Goal: Find contact information: Find contact information

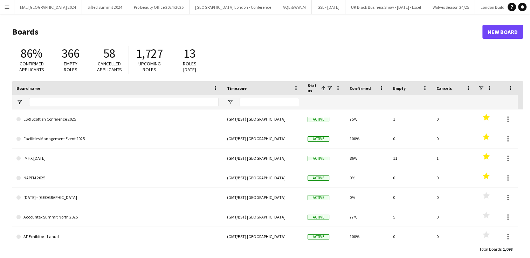
click at [7, 8] on app-icon "Menu" at bounding box center [7, 7] width 6 height 6
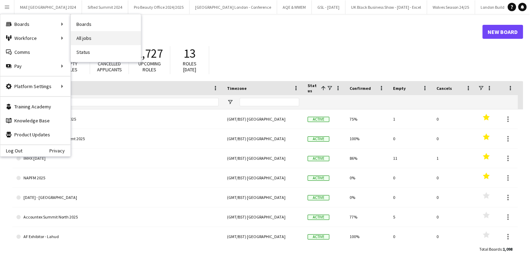
click at [100, 34] on link "All jobs" at bounding box center [106, 38] width 70 height 14
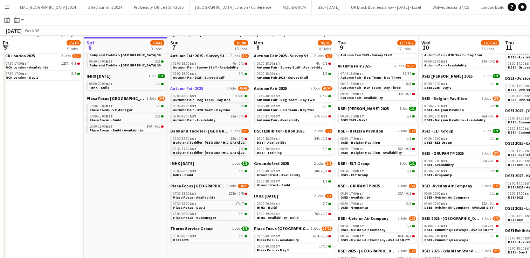
scroll to position [78, 0]
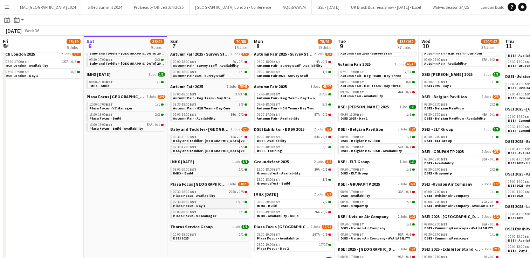
click at [194, 205] on span "Plasa Focus - Day 1" at bounding box center [189, 206] width 32 height 5
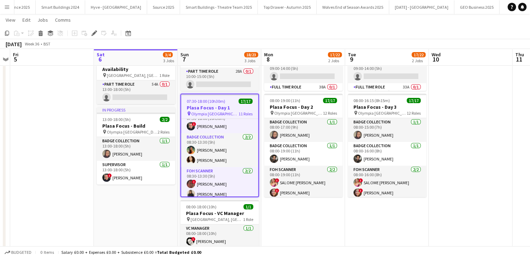
scroll to position [97, 0]
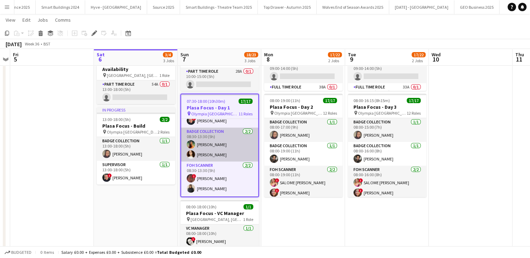
click at [193, 157] on app-user-avatar at bounding box center [191, 155] width 8 height 8
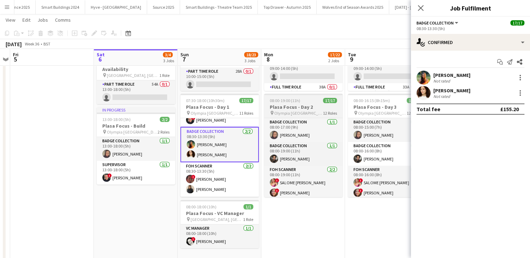
scroll to position [0, 0]
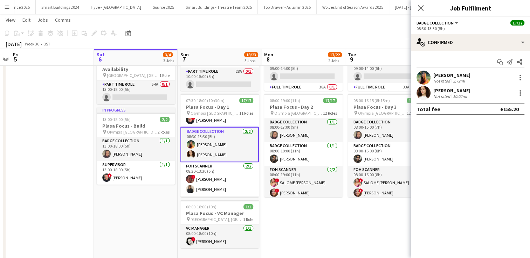
click at [423, 92] on app-user-avatar at bounding box center [423, 93] width 14 height 14
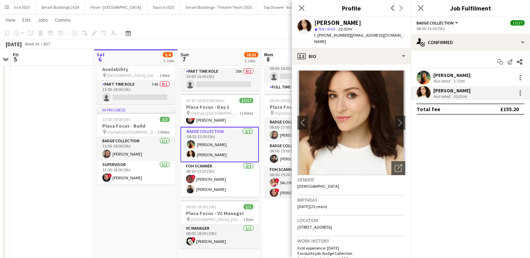
drag, startPoint x: 406, startPoint y: 36, endPoint x: 324, endPoint y: 37, distance: 82.6
click at [324, 37] on div "[PERSON_NAME] star Not rated 10.02mi t. [PHONE_NUMBER] | [EMAIL_ADDRESS][DOMAIN…" at bounding box center [351, 32] width 119 height 31
copy div "7587702139 | [EMAIL_ADDRESS][DOMAIN_NAME]"
click at [13, 7] on button "Menu" at bounding box center [7, 7] width 14 height 14
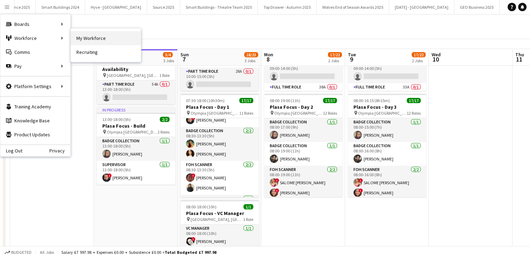
click at [81, 31] on link "My Workforce" at bounding box center [106, 38] width 70 height 14
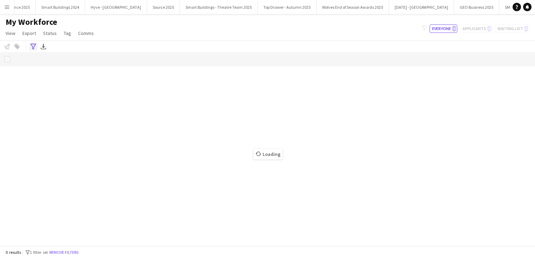
click at [34, 46] on icon "Advanced filters" at bounding box center [33, 47] width 6 height 6
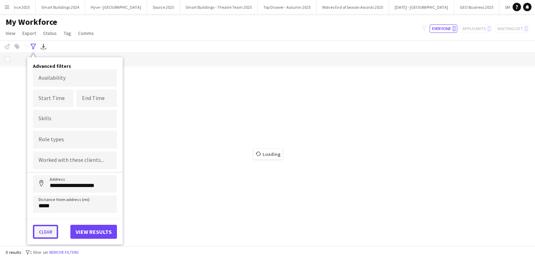
click at [46, 235] on button "Clear" at bounding box center [45, 232] width 25 height 14
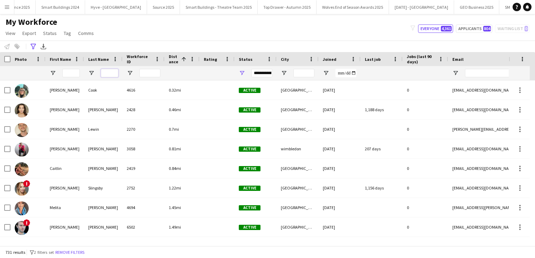
click at [109, 71] on input "Last Name Filter Input" at bounding box center [110, 73] width 18 height 8
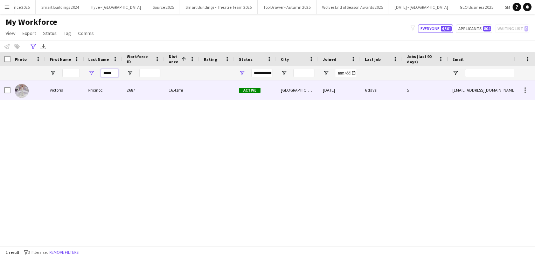
type input "*****"
click at [87, 92] on div "Pricinoc" at bounding box center [103, 90] width 39 height 19
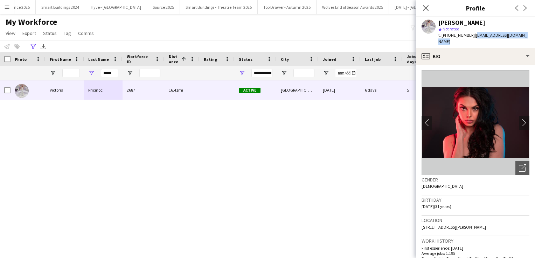
drag, startPoint x: 523, startPoint y: 35, endPoint x: 472, endPoint y: 40, distance: 52.0
click at [472, 40] on div "[PERSON_NAME] star Not rated t. [PHONE_NUMBER] | [EMAIL_ADDRESS][DOMAIN_NAME]" at bounding box center [475, 32] width 119 height 31
copy span "[EMAIL_ADDRESS][DOMAIN_NAME]"
click at [519, 119] on app-icon "chevron-right" at bounding box center [524, 122] width 11 height 7
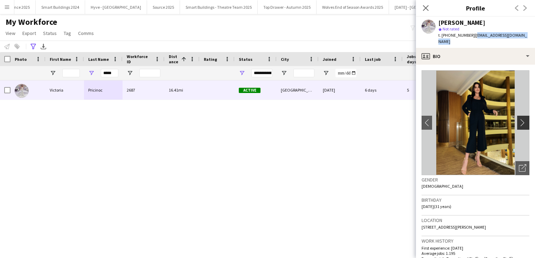
click at [519, 119] on app-icon "chevron-right" at bounding box center [524, 122] width 11 height 7
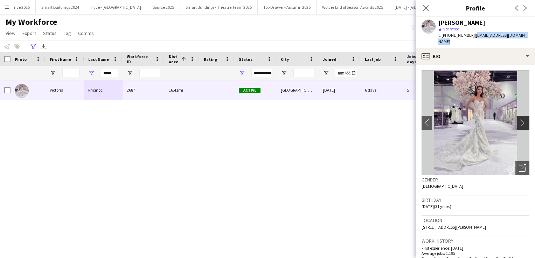
click at [519, 119] on app-icon "chevron-right" at bounding box center [524, 122] width 11 height 7
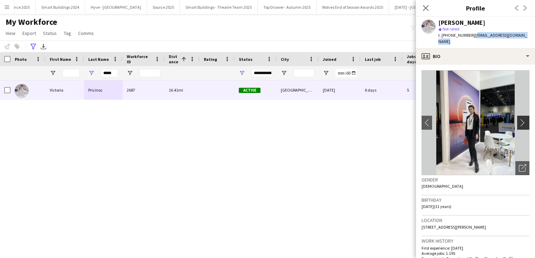
click at [519, 119] on app-icon "chevron-right" at bounding box center [524, 122] width 11 height 7
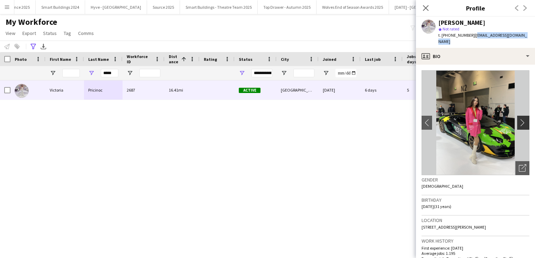
click at [519, 119] on app-icon "chevron-right" at bounding box center [524, 122] width 11 height 7
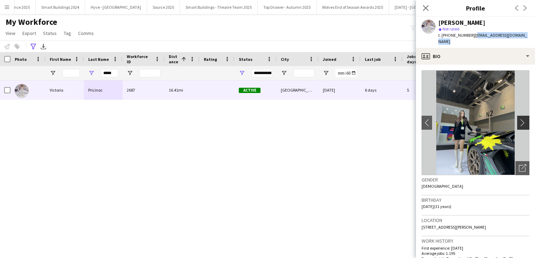
click at [519, 119] on app-icon "chevron-right" at bounding box center [524, 122] width 11 height 7
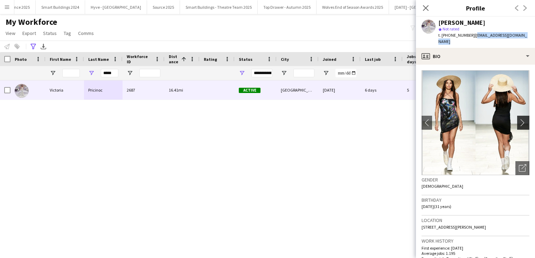
click at [519, 119] on app-icon "chevron-right" at bounding box center [524, 122] width 11 height 7
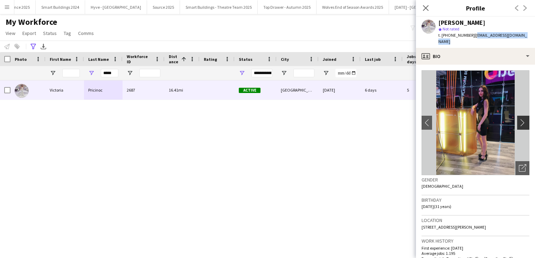
click at [519, 119] on app-icon "chevron-right" at bounding box center [524, 122] width 11 height 7
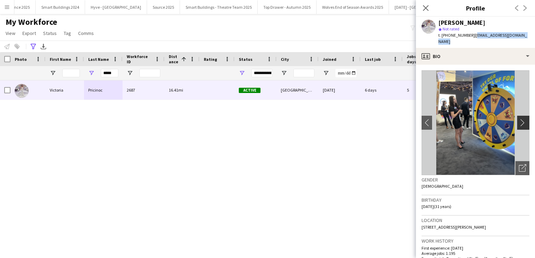
click at [519, 119] on app-icon "chevron-right" at bounding box center [524, 122] width 11 height 7
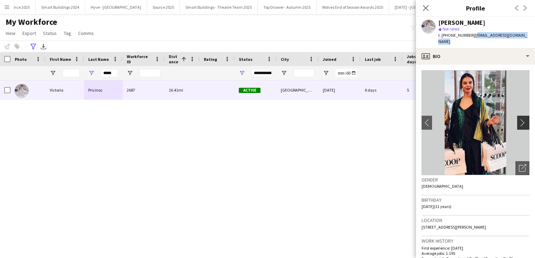
click at [519, 119] on app-icon "chevron-right" at bounding box center [524, 122] width 11 height 7
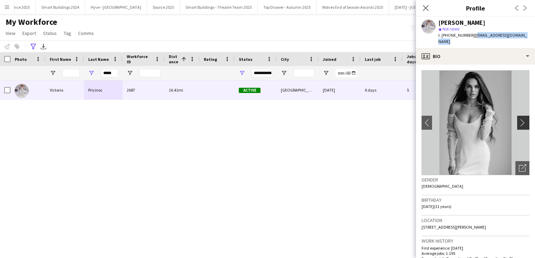
click at [519, 119] on app-icon "chevron-right" at bounding box center [524, 122] width 11 height 7
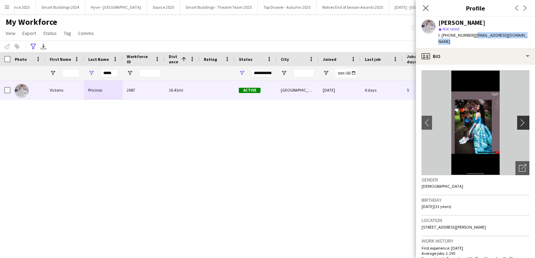
click at [519, 119] on app-icon "chevron-right" at bounding box center [524, 122] width 11 height 7
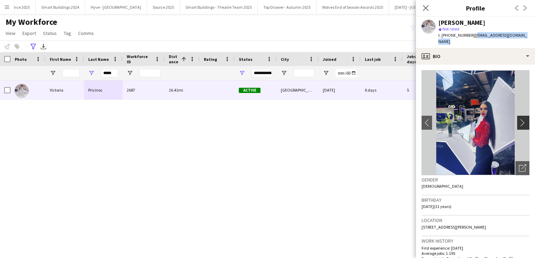
click at [519, 119] on app-icon "chevron-right" at bounding box center [524, 122] width 11 height 7
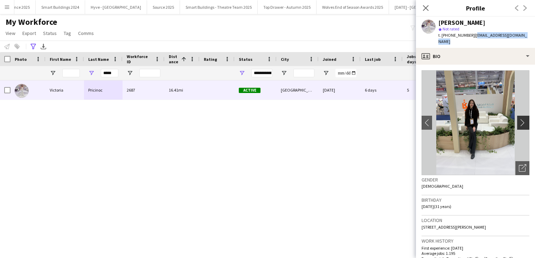
click at [519, 119] on app-icon "chevron-right" at bounding box center [524, 122] width 11 height 7
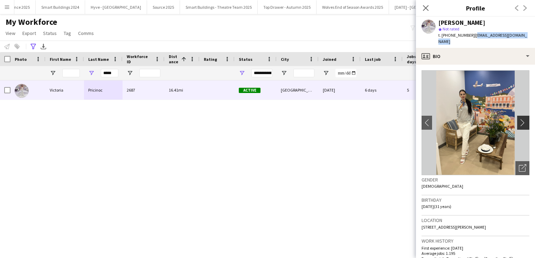
click at [519, 119] on app-icon "chevron-right" at bounding box center [524, 122] width 11 height 7
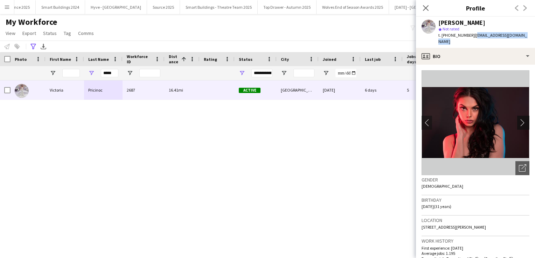
click at [519, 119] on app-icon "chevron-right" at bounding box center [524, 122] width 11 height 7
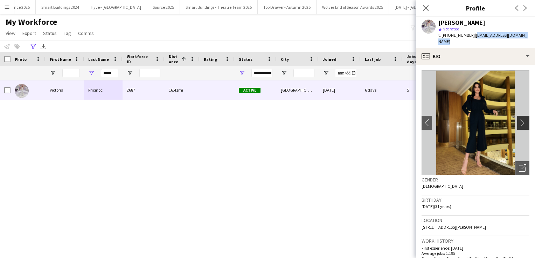
click at [519, 119] on app-icon "chevron-right" at bounding box center [524, 122] width 11 height 7
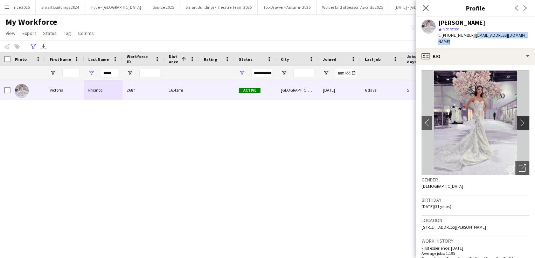
click at [519, 119] on app-icon "chevron-right" at bounding box center [524, 122] width 11 height 7
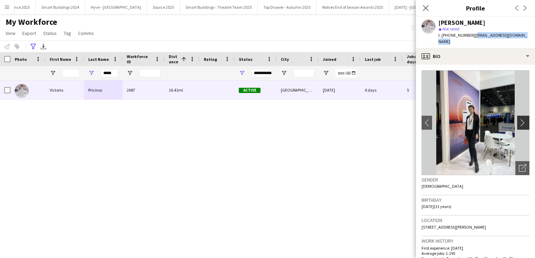
click at [519, 119] on app-icon "chevron-right" at bounding box center [524, 122] width 11 height 7
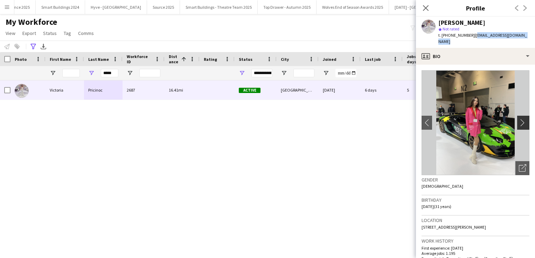
click at [519, 119] on app-icon "chevron-right" at bounding box center [524, 122] width 11 height 7
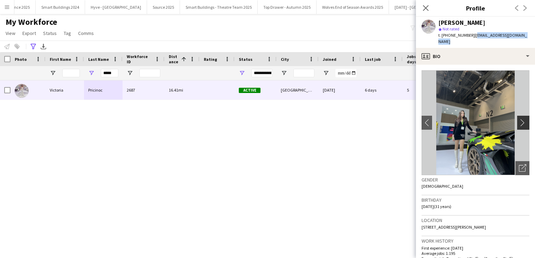
click at [519, 119] on app-icon "chevron-right" at bounding box center [524, 122] width 11 height 7
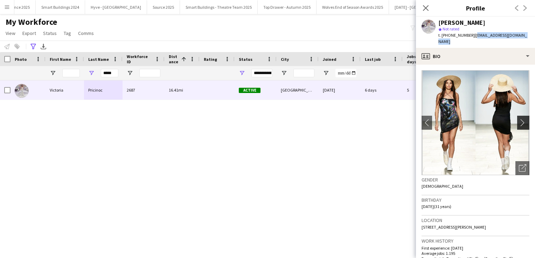
click at [519, 119] on app-icon "chevron-right" at bounding box center [524, 122] width 11 height 7
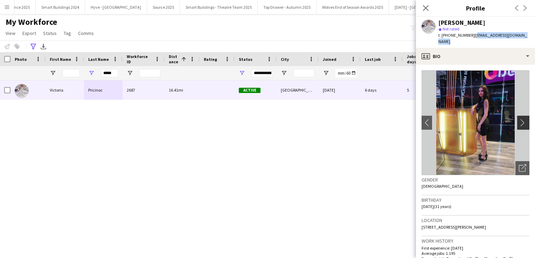
click at [519, 119] on app-icon "chevron-right" at bounding box center [524, 122] width 11 height 7
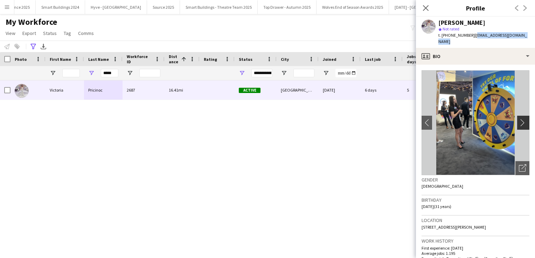
click at [519, 119] on app-icon "chevron-right" at bounding box center [524, 122] width 11 height 7
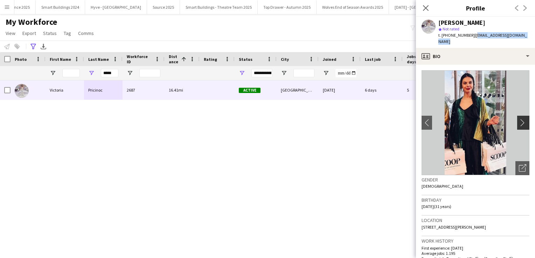
click at [519, 119] on app-icon "chevron-right" at bounding box center [524, 122] width 11 height 7
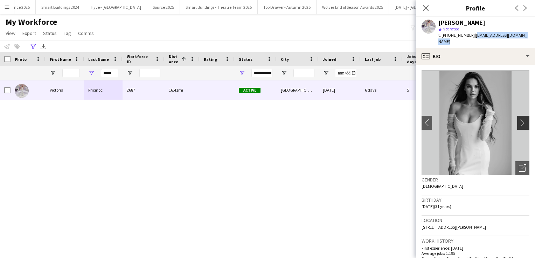
click at [519, 119] on app-icon "chevron-right" at bounding box center [524, 122] width 11 height 7
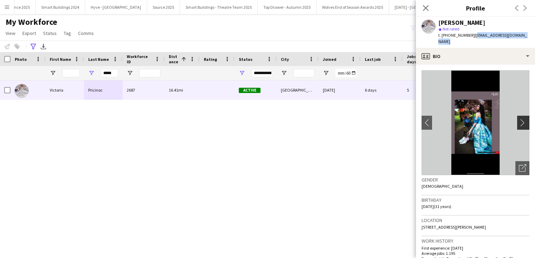
click at [519, 119] on app-icon "chevron-right" at bounding box center [524, 122] width 11 height 7
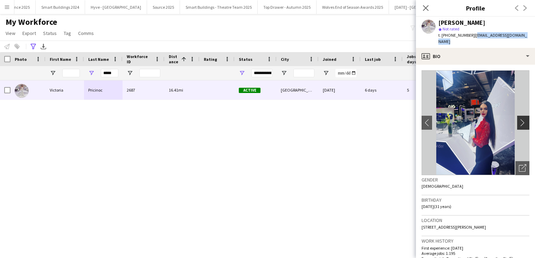
click at [519, 119] on app-icon "chevron-right" at bounding box center [524, 122] width 11 height 7
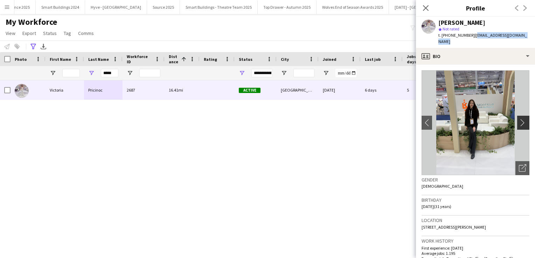
click at [519, 119] on app-icon "chevron-right" at bounding box center [524, 122] width 11 height 7
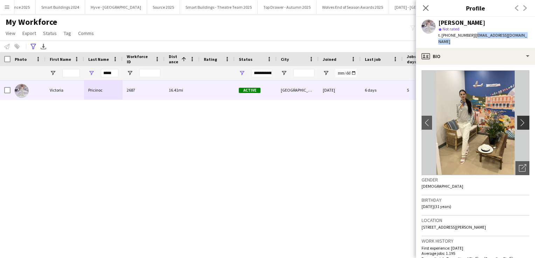
click at [519, 119] on app-icon "chevron-right" at bounding box center [524, 122] width 11 height 7
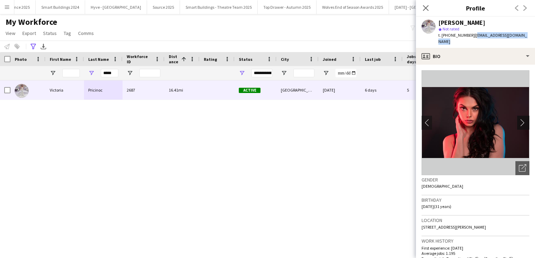
click at [519, 119] on app-icon "chevron-right" at bounding box center [524, 122] width 11 height 7
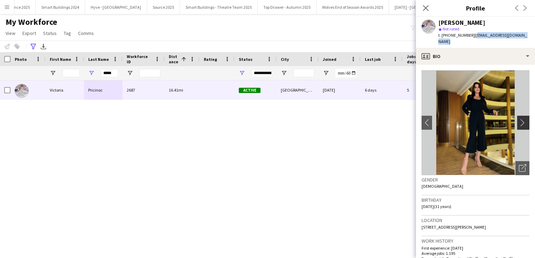
click at [519, 119] on app-icon "chevron-right" at bounding box center [524, 122] width 11 height 7
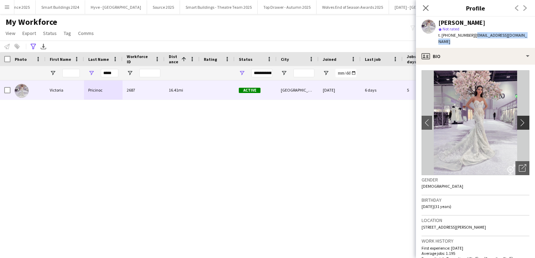
click at [519, 119] on app-icon "chevron-right" at bounding box center [524, 122] width 11 height 7
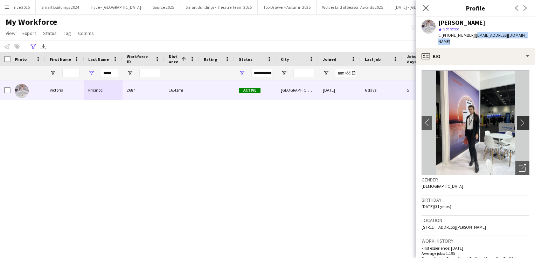
click at [519, 119] on app-icon "chevron-right" at bounding box center [524, 122] width 11 height 7
